Goal: Navigation & Orientation: Find specific page/section

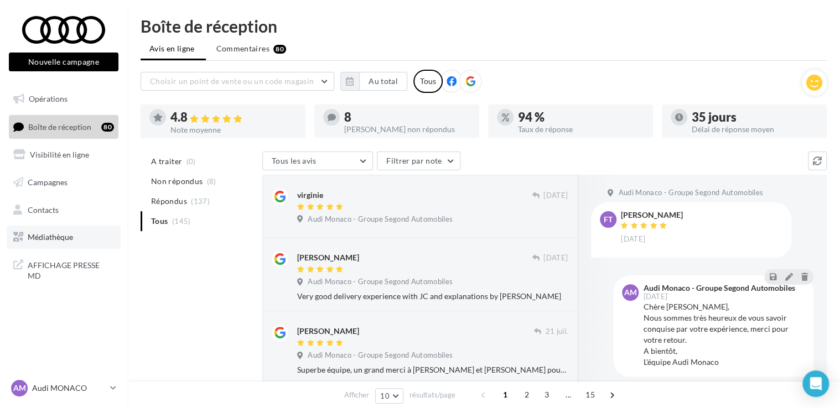
click at [76, 229] on link "Médiathèque" at bounding box center [64, 237] width 114 height 23
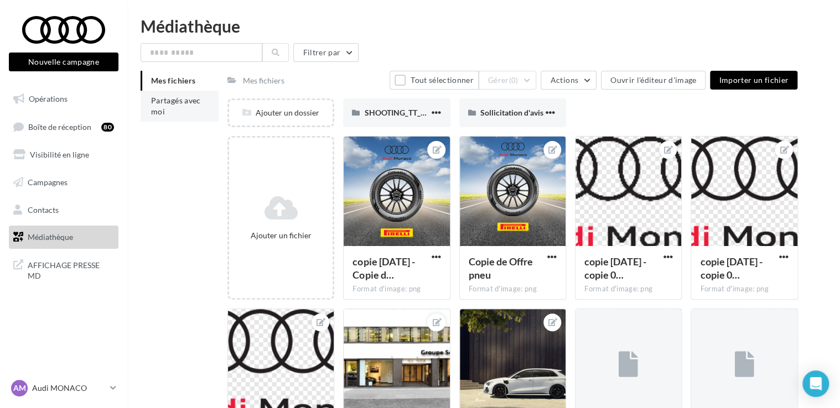
click at [165, 115] on li "Partagés avec moi" at bounding box center [180, 106] width 78 height 31
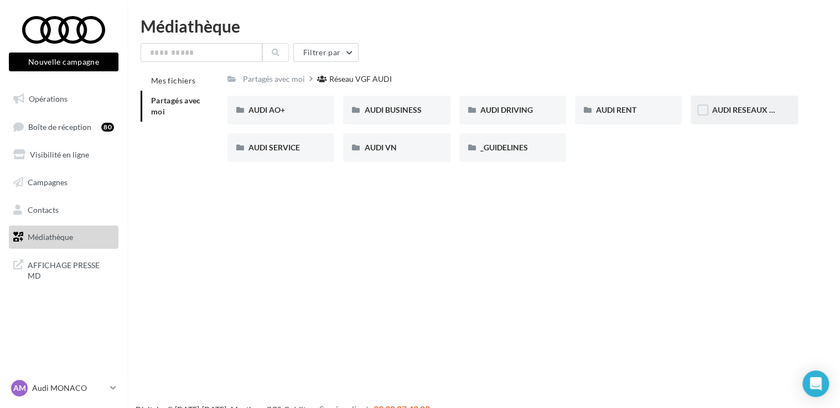
click at [720, 112] on span "AUDI RESEAUX SOCIAUX" at bounding box center [757, 109] width 91 height 9
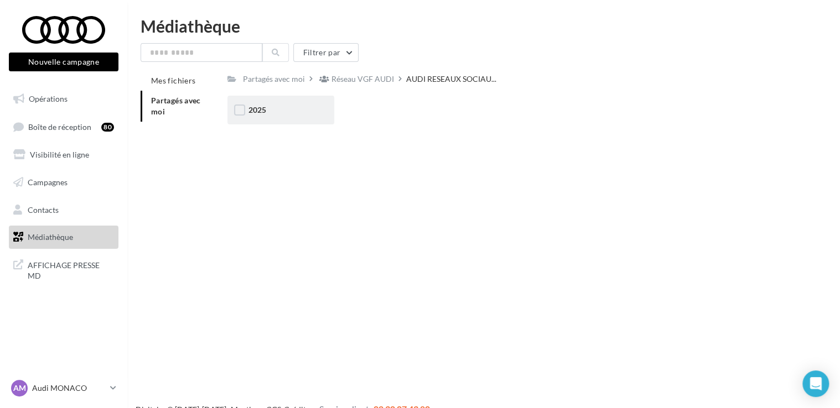
click at [261, 122] on div "2025" at bounding box center [280, 110] width 107 height 29
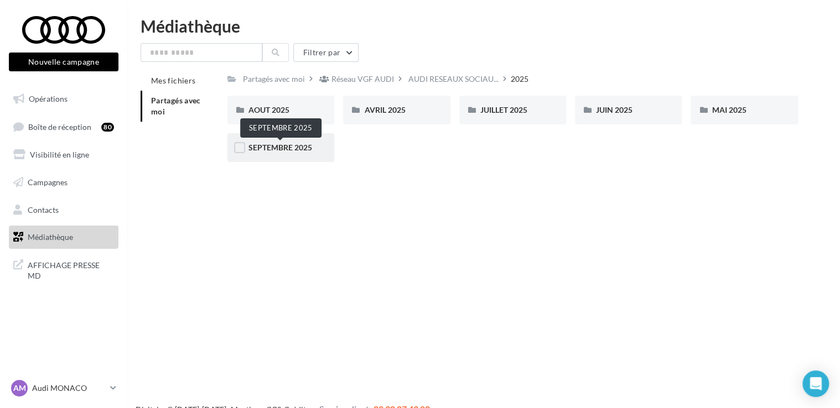
click at [306, 150] on span "SEPTEMBRE 2025" at bounding box center [280, 147] width 64 height 9
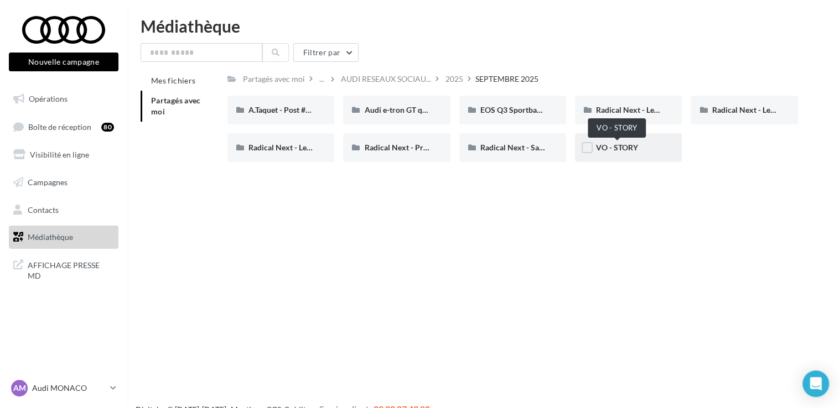
click at [606, 144] on span "VO - STORY" at bounding box center [617, 147] width 42 height 9
